Goal: Information Seeking & Learning: Learn about a topic

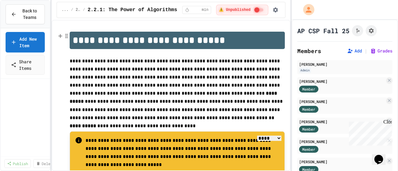
scroll to position [246, 0]
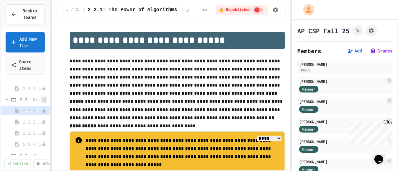
click at [41, 100] on button at bounding box center [44, 100] width 6 height 6
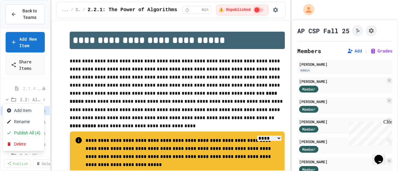
click at [29, 85] on div at bounding box center [199, 85] width 398 height 171
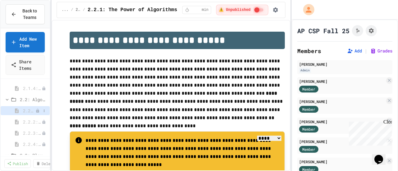
click at [30, 110] on span "2.2.1: The Power of Algorithms" at bounding box center [29, 111] width 12 height 7
click at [36, 122] on icon at bounding box center [37, 122] width 3 height 4
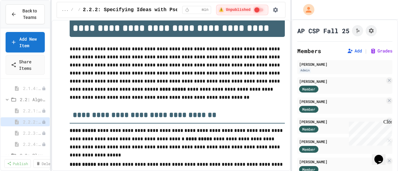
scroll to position [16, 0]
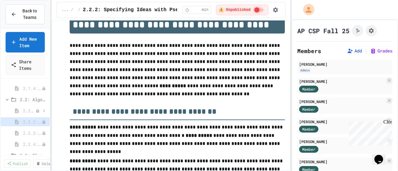
click at [35, 111] on icon at bounding box center [37, 111] width 4 height 4
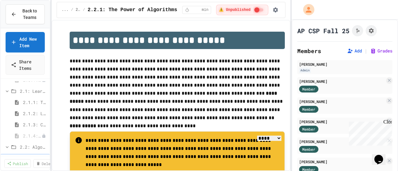
scroll to position [210, 0]
click at [29, 126] on span "2.1.4: Problem Solving Practice" at bounding box center [29, 124] width 12 height 7
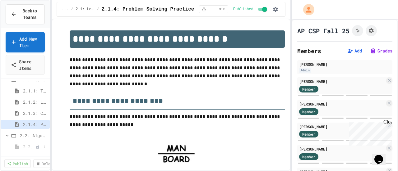
click at [35, 145] on icon at bounding box center [37, 147] width 4 height 4
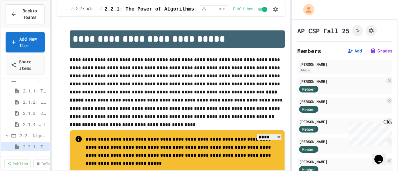
click at [31, 121] on span "2.1.4: Problem Solving Practice" at bounding box center [32, 124] width 18 height 7
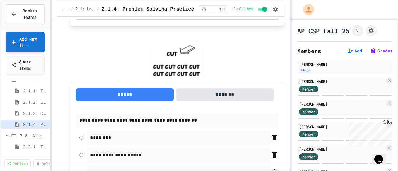
scroll to position [321, 0]
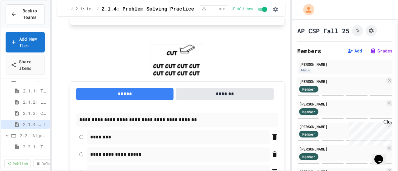
click at [31, 122] on span "2.1.4: Problem Solving Practice" at bounding box center [32, 124] width 18 height 7
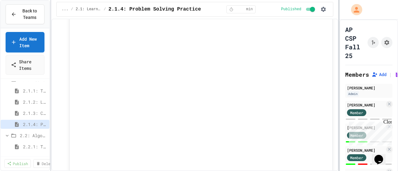
scroll to position [1543, 0]
click at [398, 92] on div "**********" at bounding box center [199, 85] width 398 height 171
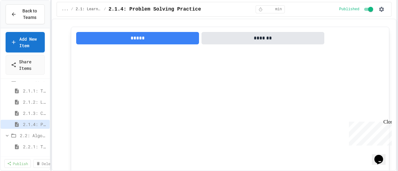
click at [163, 137] on iframe at bounding box center [230, 133] width 308 height 168
drag, startPoint x: 337, startPoint y: 140, endPoint x: 337, endPoint y: 135, distance: 5.0
click at [337, 135] on iframe at bounding box center [230, 133] width 308 height 168
click at [86, 164] on iframe at bounding box center [230, 133] width 308 height 168
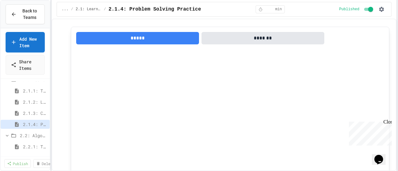
click at [314, 165] on iframe at bounding box center [230, 133] width 308 height 168
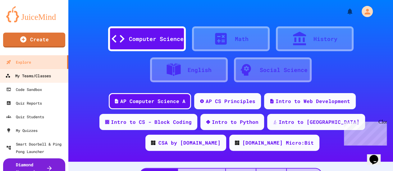
click at [38, 76] on div "My Teams/Classes" at bounding box center [28, 76] width 46 height 8
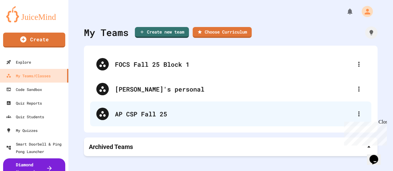
click at [146, 116] on div "AP CSP Fall 25" at bounding box center [234, 113] width 238 height 9
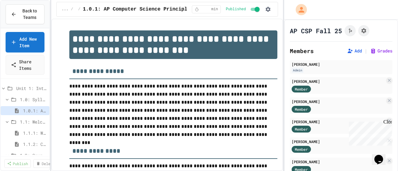
click at [285, 115] on div "**********" at bounding box center [199, 85] width 398 height 171
